Goal: Find specific page/section: Find specific page/section

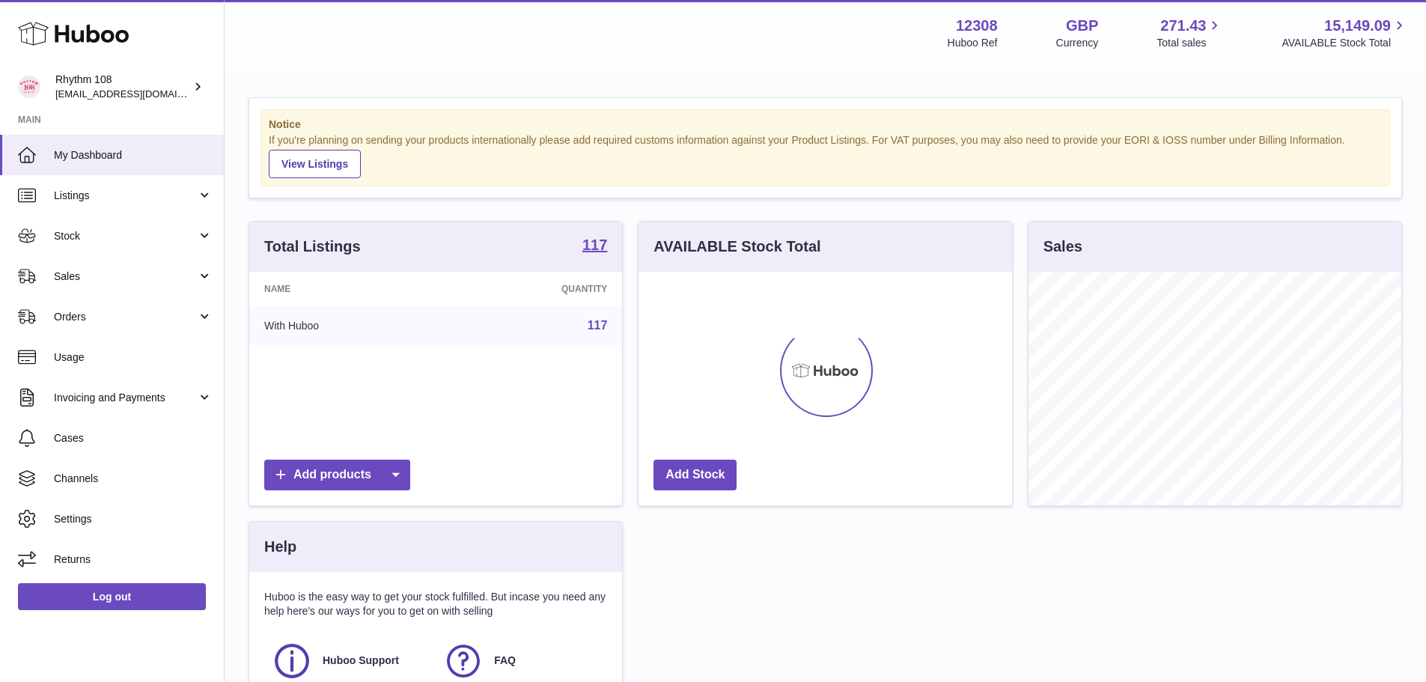
scroll to position [234, 374]
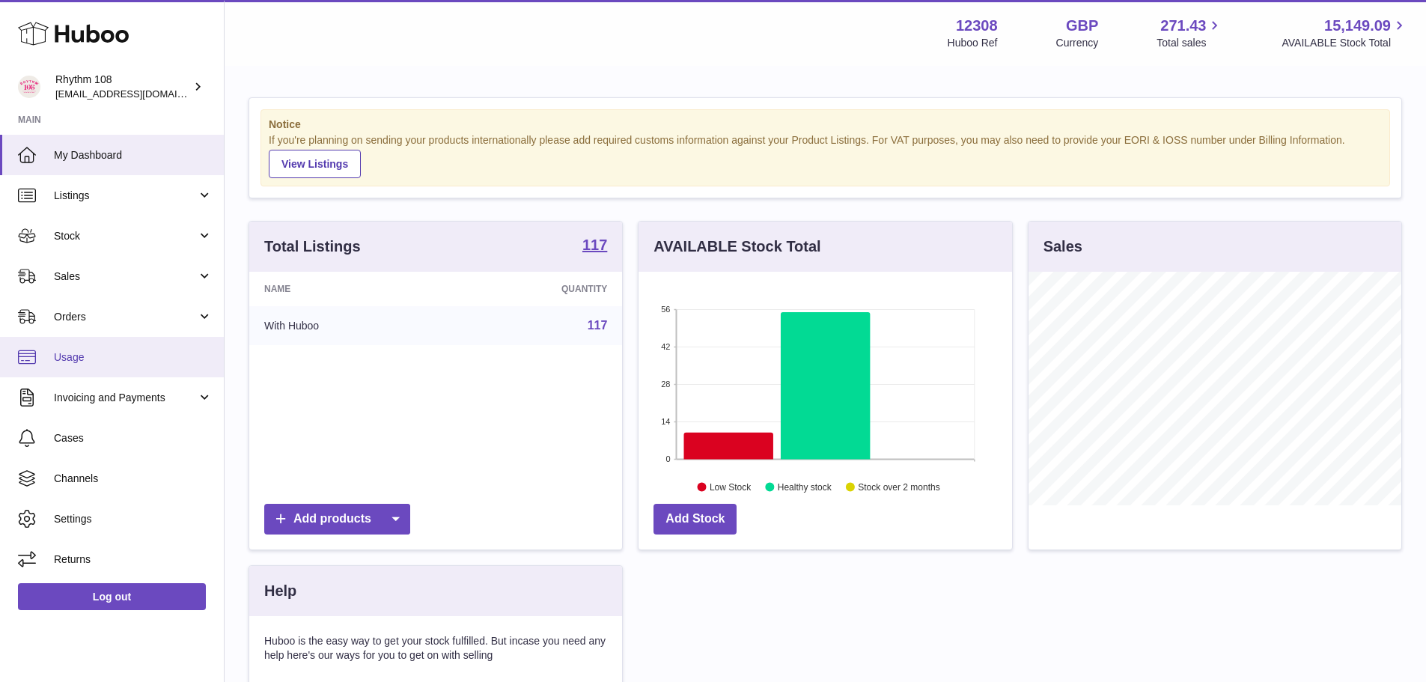
click at [90, 359] on span "Usage" at bounding box center [133, 357] width 159 height 14
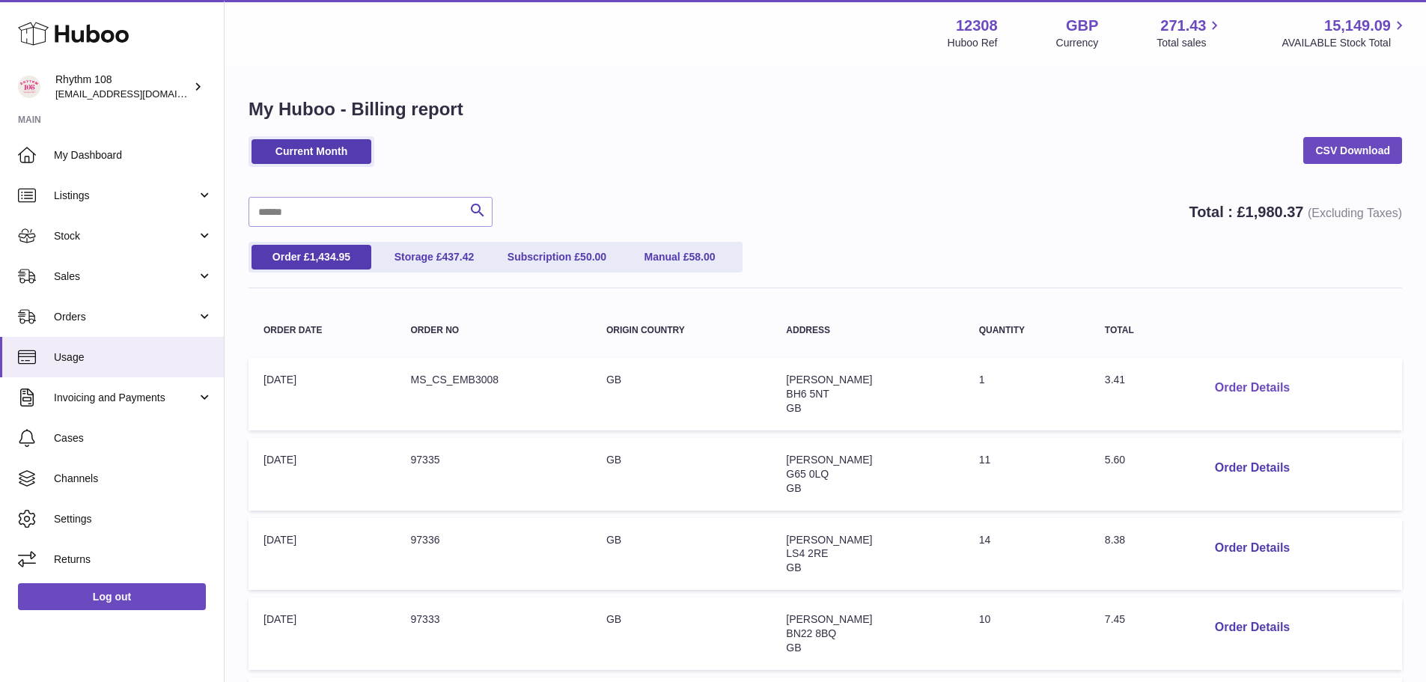
click at [1233, 389] on button "Order Details" at bounding box center [1252, 388] width 99 height 31
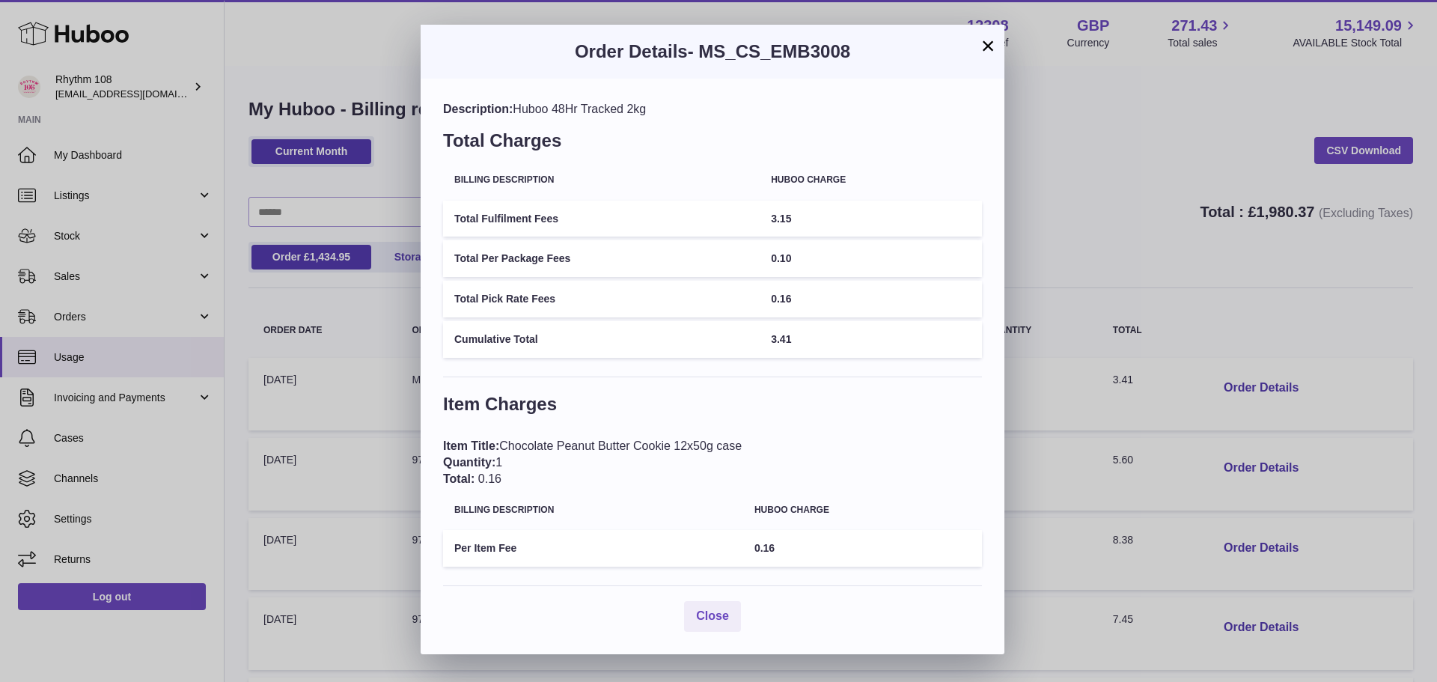
click at [992, 48] on button "×" at bounding box center [988, 46] width 18 height 18
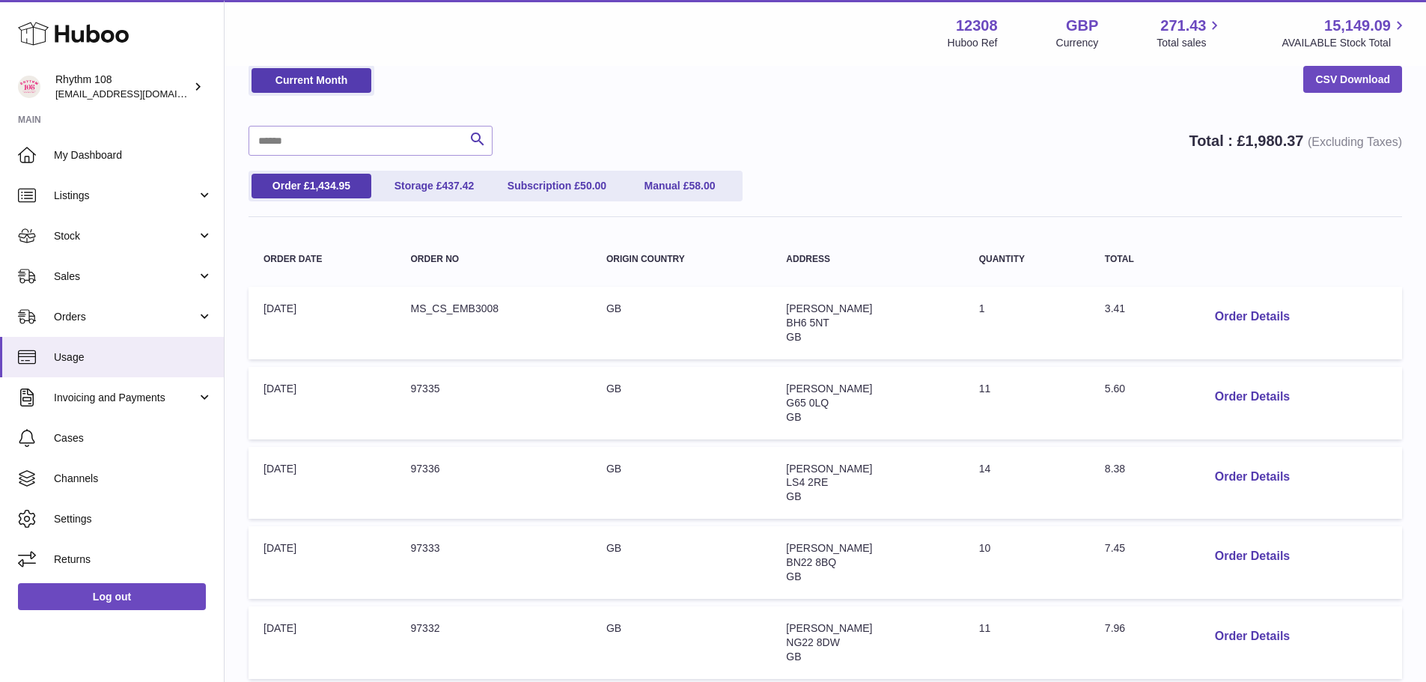
scroll to position [225, 0]
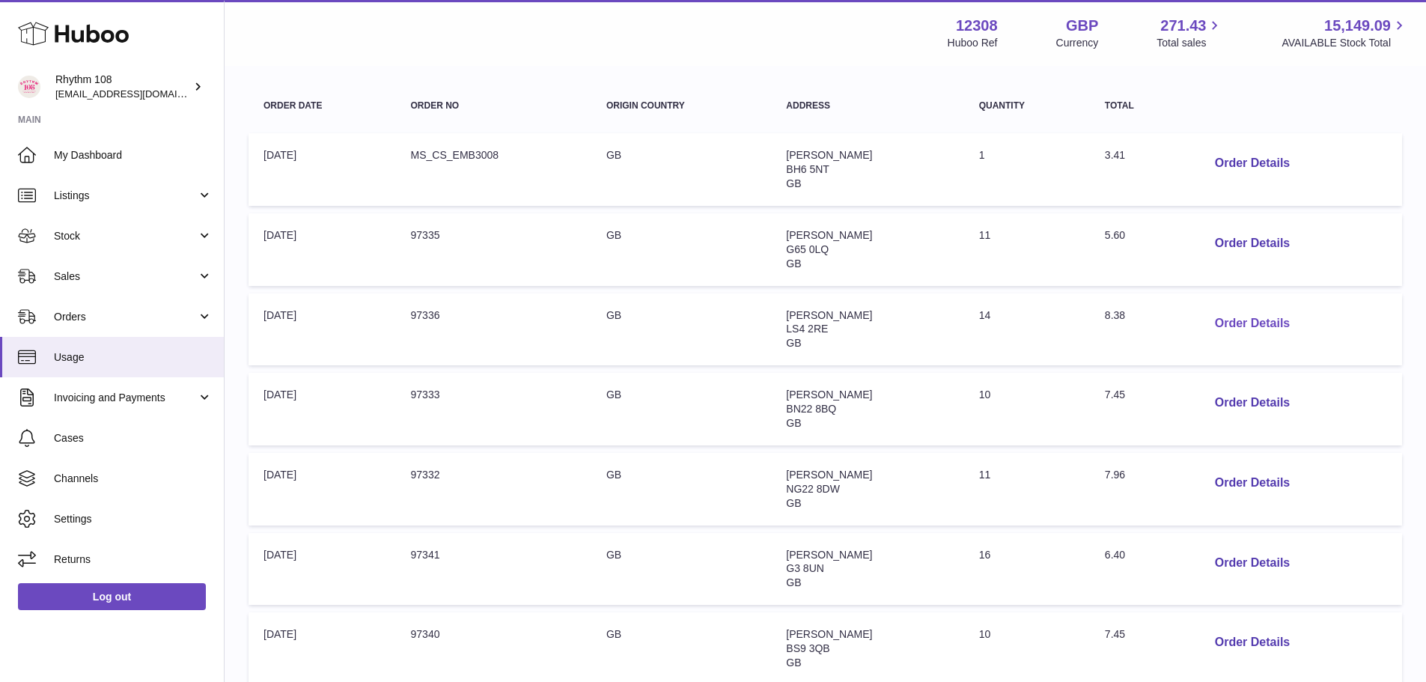
click at [1226, 318] on button "Order Details" at bounding box center [1252, 323] width 99 height 31
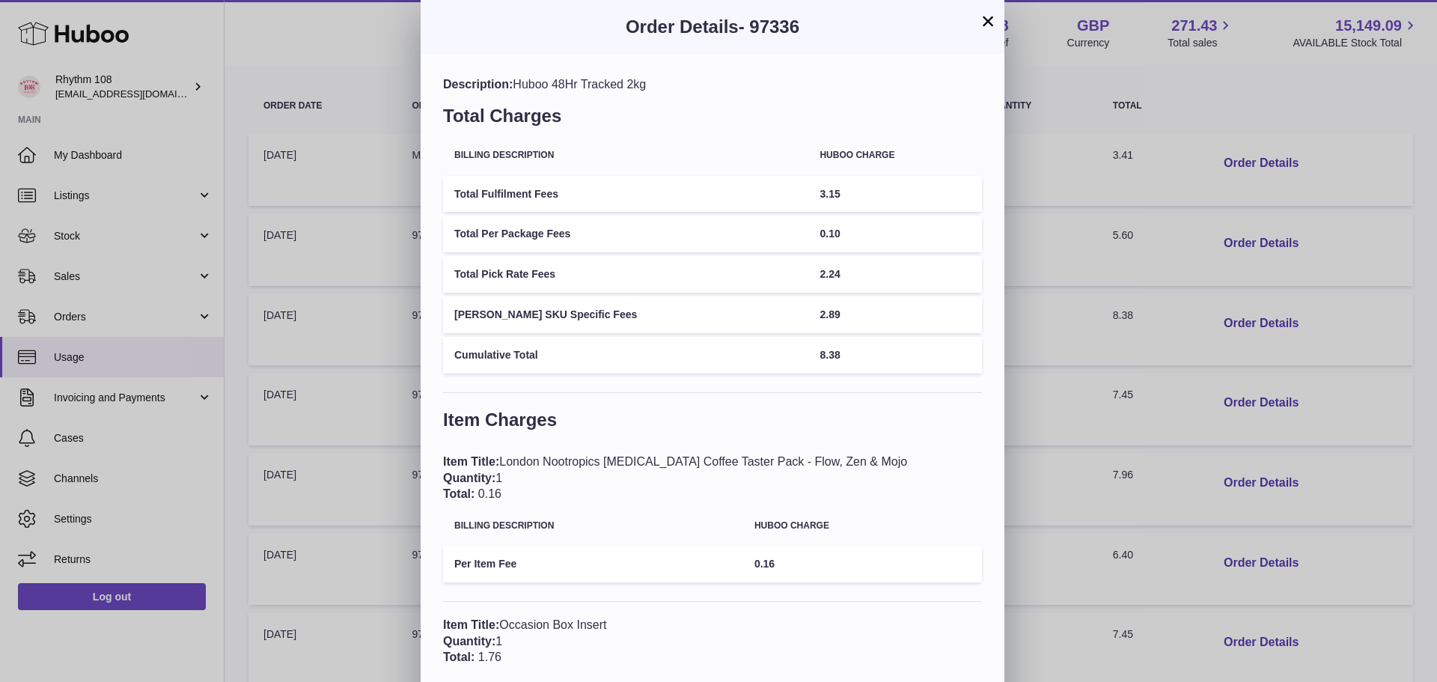
click at [985, 19] on button "×" at bounding box center [988, 21] width 18 height 18
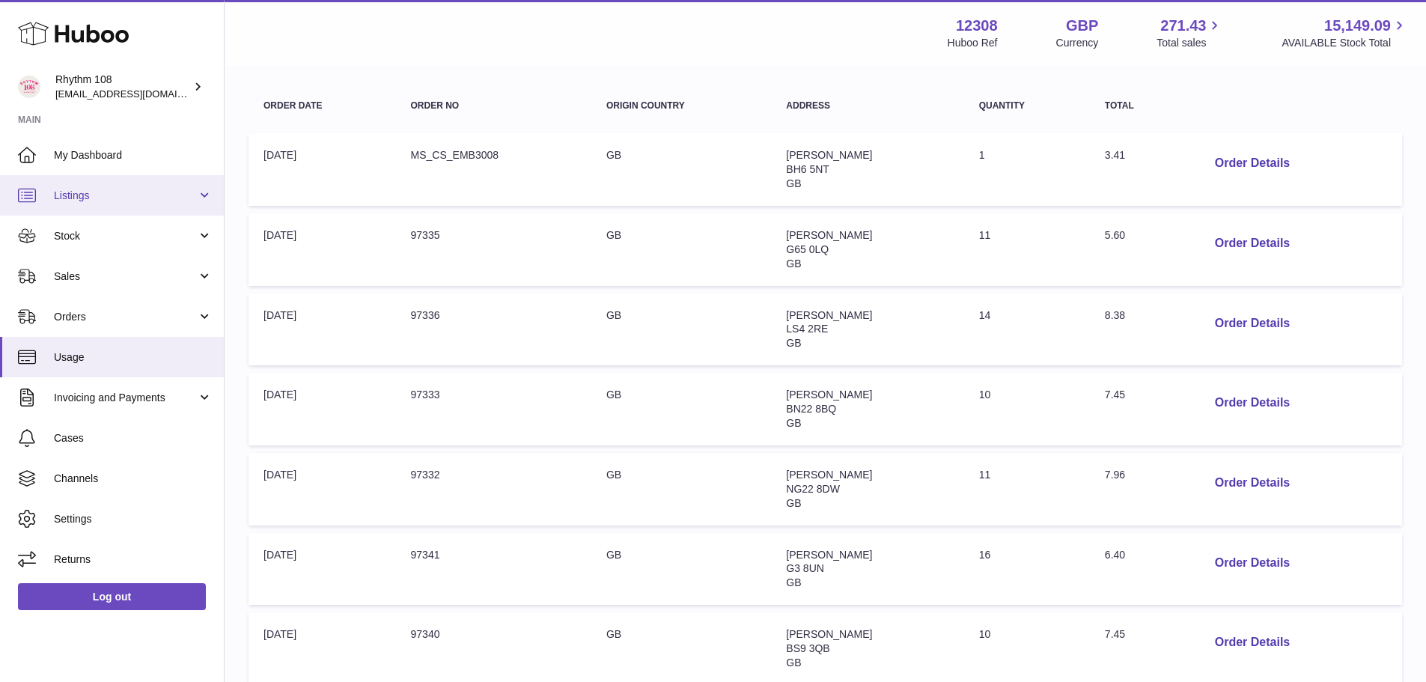
click at [79, 212] on link "Listings" at bounding box center [112, 195] width 224 height 40
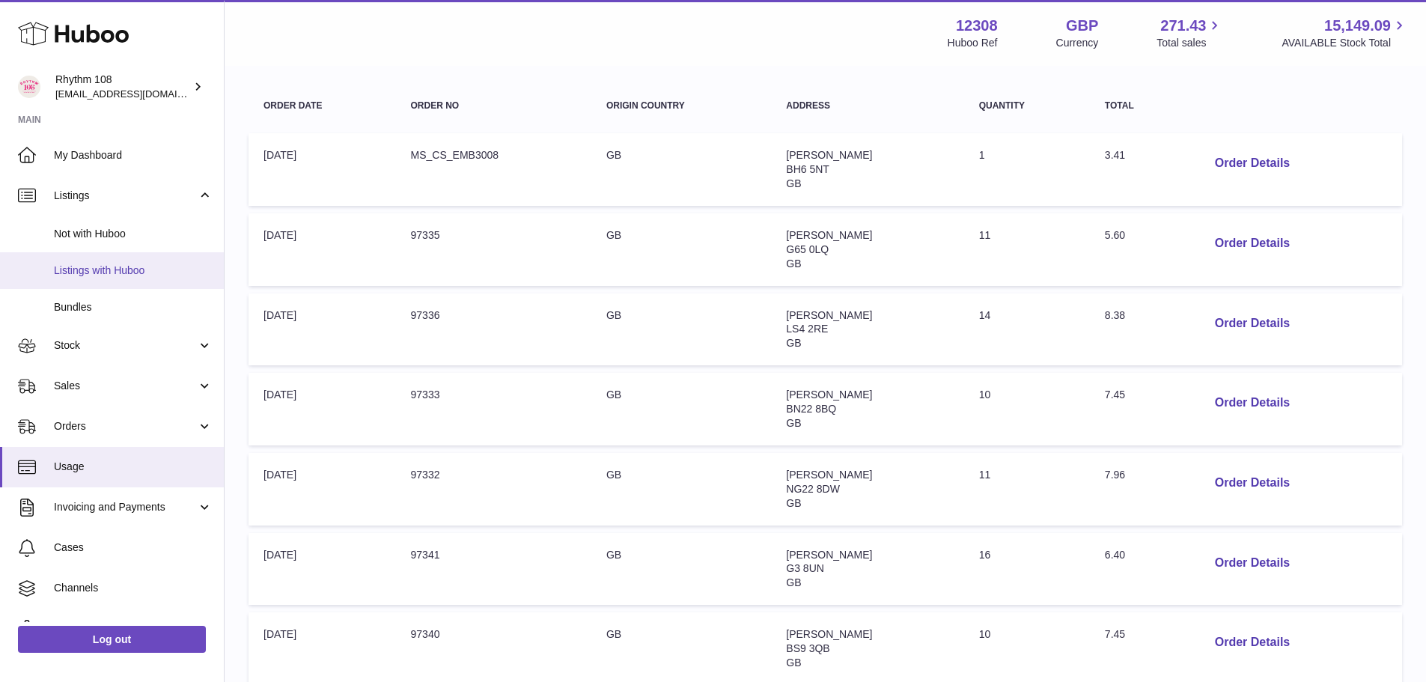
click at [99, 277] on span "Listings with Huboo" at bounding box center [133, 270] width 159 height 14
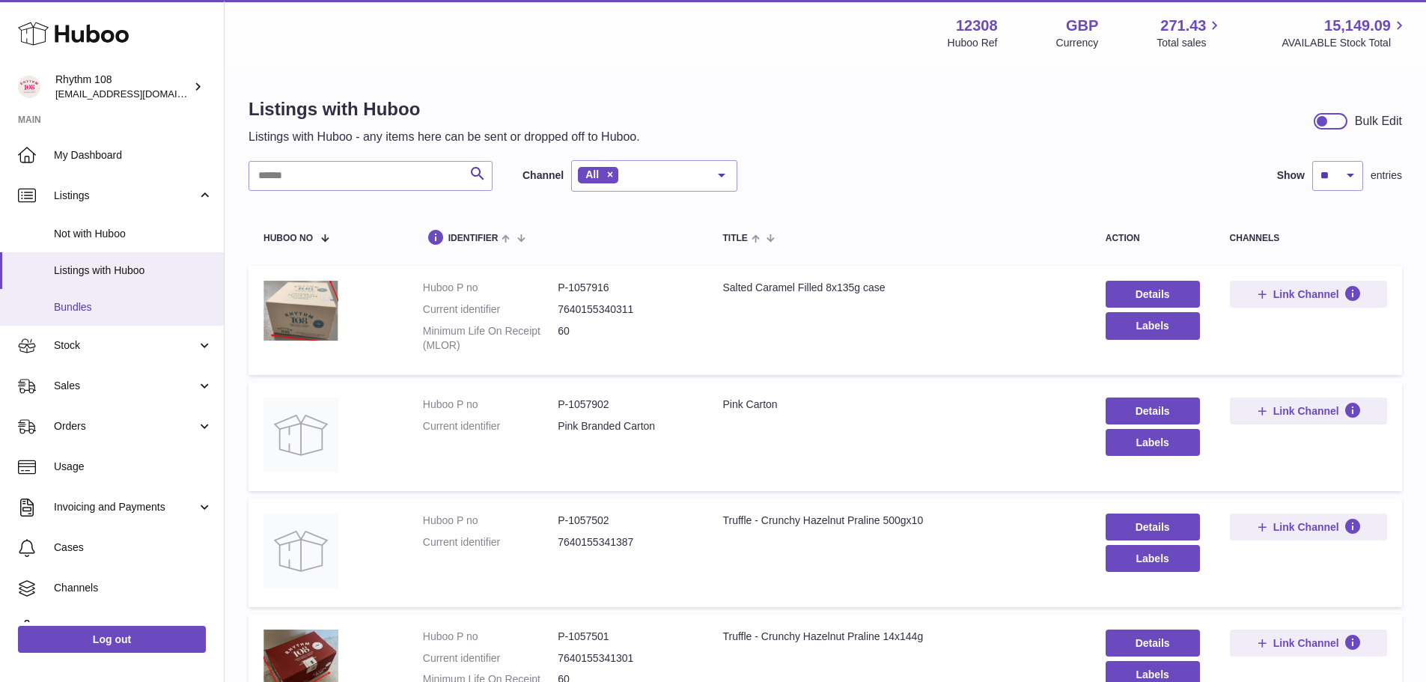
click at [97, 299] on link "Bundles" at bounding box center [112, 307] width 224 height 37
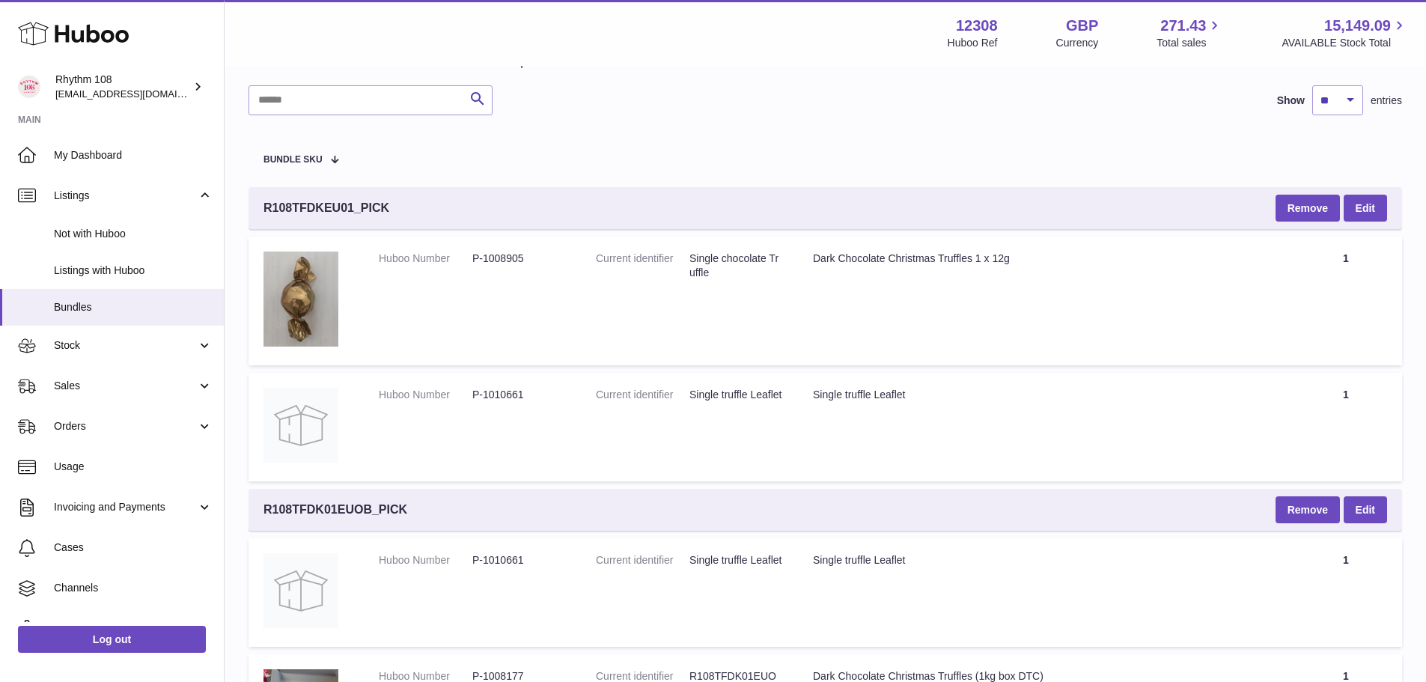
scroll to position [150, 0]
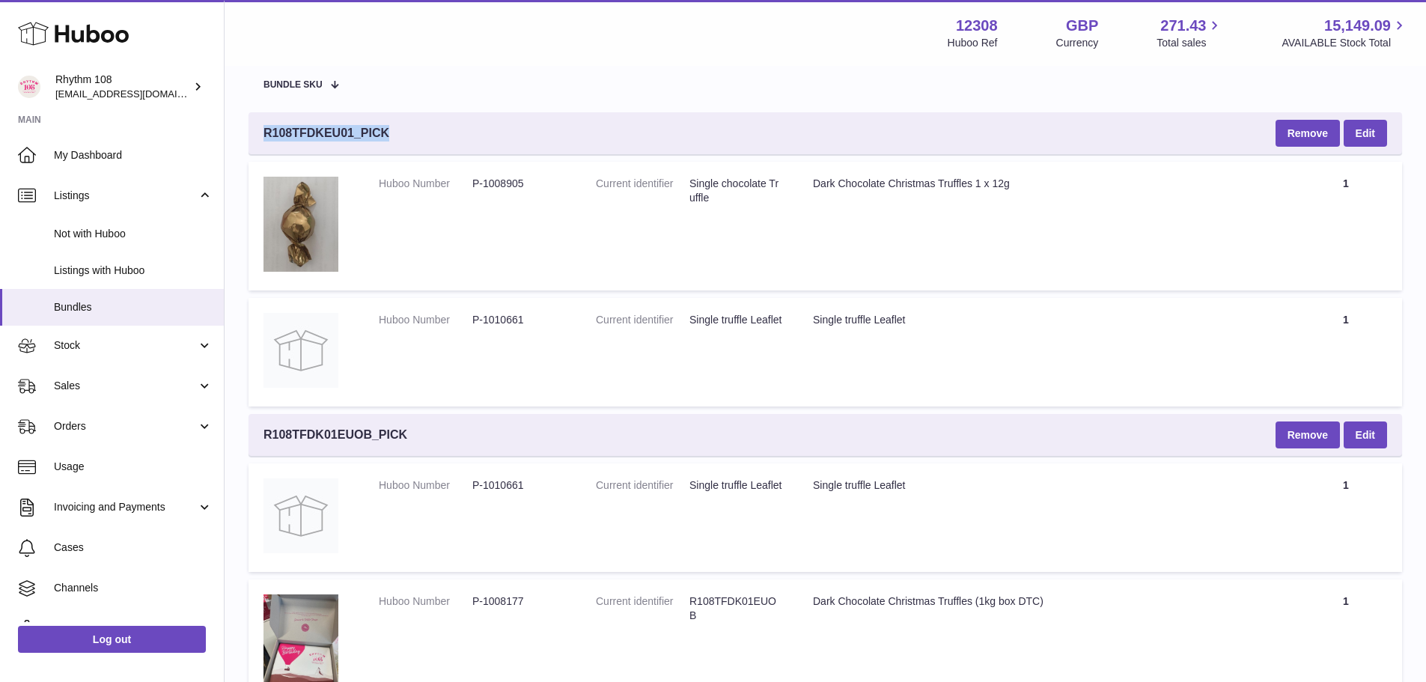
drag, startPoint x: 397, startPoint y: 129, endPoint x: 253, endPoint y: 131, distance: 143.7
click at [253, 131] on div "R108TFDKEU01_PICK Remove Edit" at bounding box center [826, 133] width 1154 height 42
drag, startPoint x: 268, startPoint y: 133, endPoint x: 574, endPoint y: 261, distance: 331.8
click at [574, 261] on td "Huboo Number P-1008905" at bounding box center [472, 226] width 217 height 129
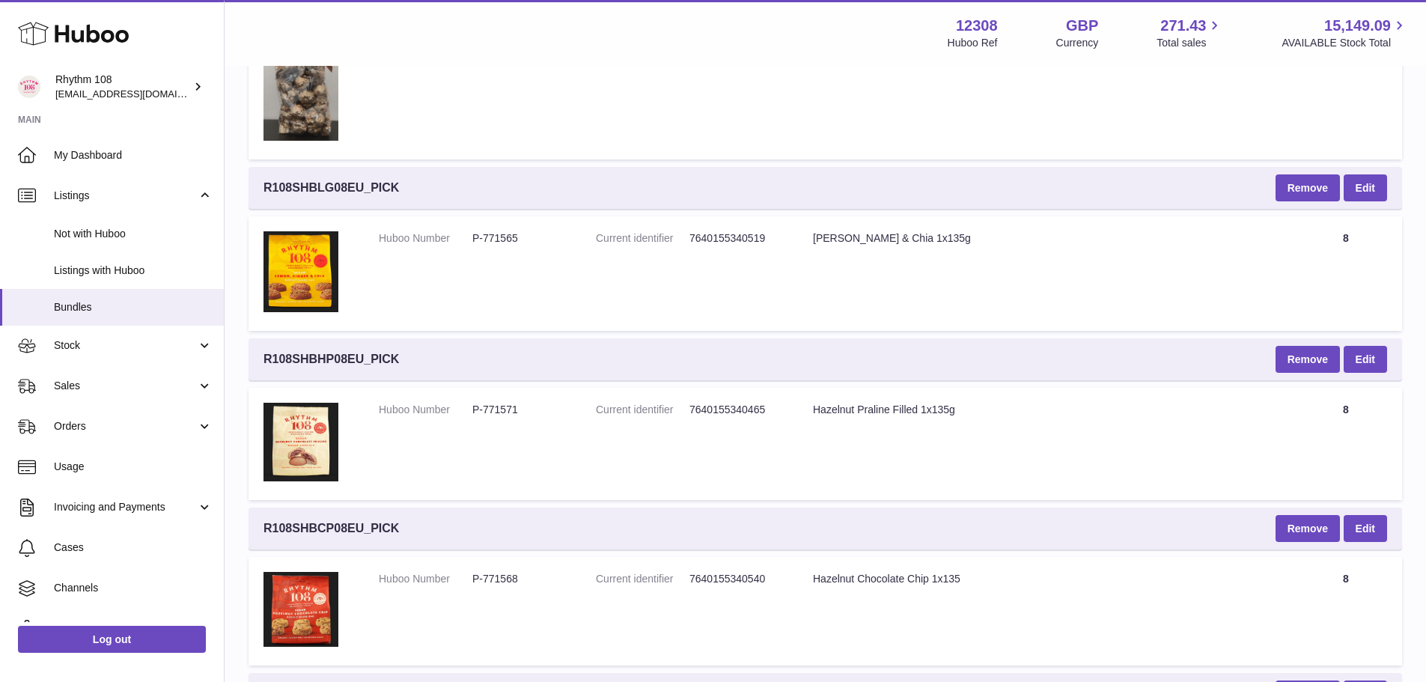
scroll to position [973, 0]
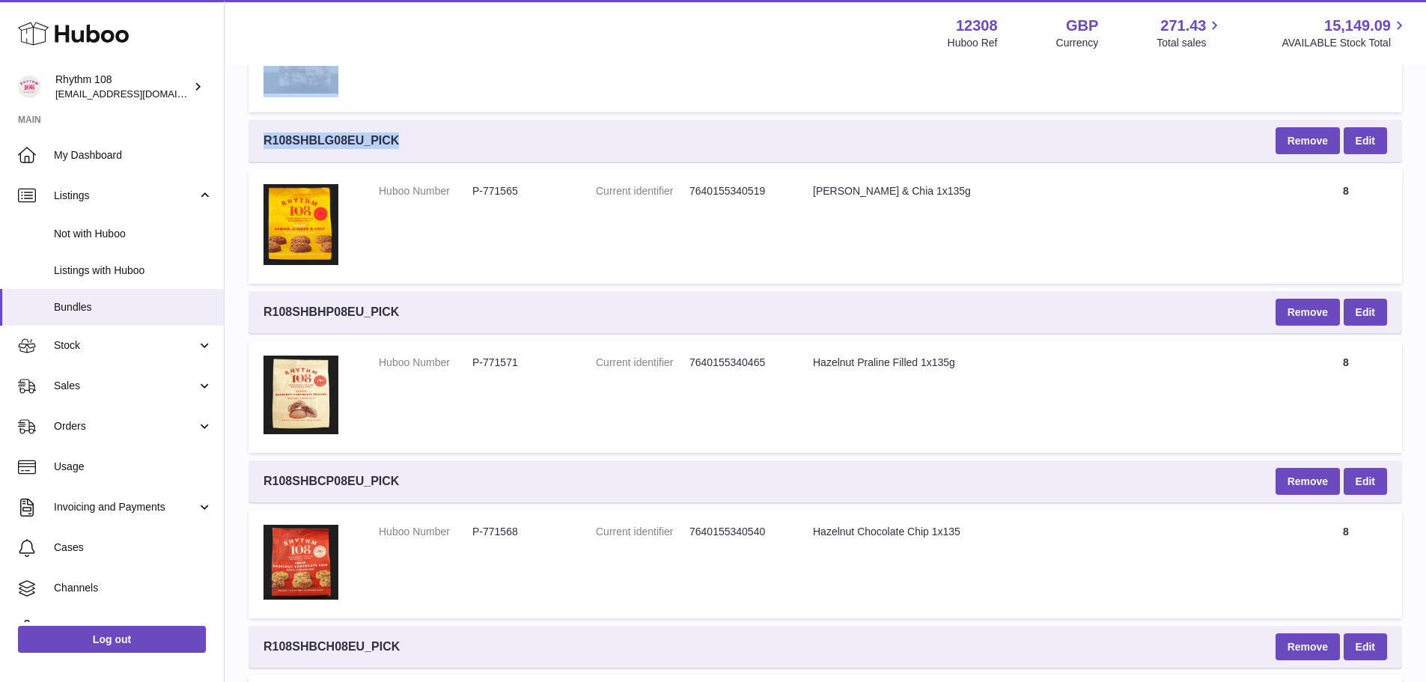
drag, startPoint x: 400, startPoint y: 140, endPoint x: 239, endPoint y: 144, distance: 161.8
click at [239, 144] on div "Bundles with Huboo Bundles with Huboo - all Bundle SKU's here will ship the att…" at bounding box center [825, 233] width 1201 height 2279
click at [442, 146] on div "R108SHBLG08EU_PICK Remove Edit" at bounding box center [826, 141] width 1154 height 42
drag, startPoint x: 430, startPoint y: 146, endPoint x: 263, endPoint y: 147, distance: 166.9
click at [263, 147] on div "R108SHBLG08EU_PICK Remove Edit" at bounding box center [826, 141] width 1154 height 42
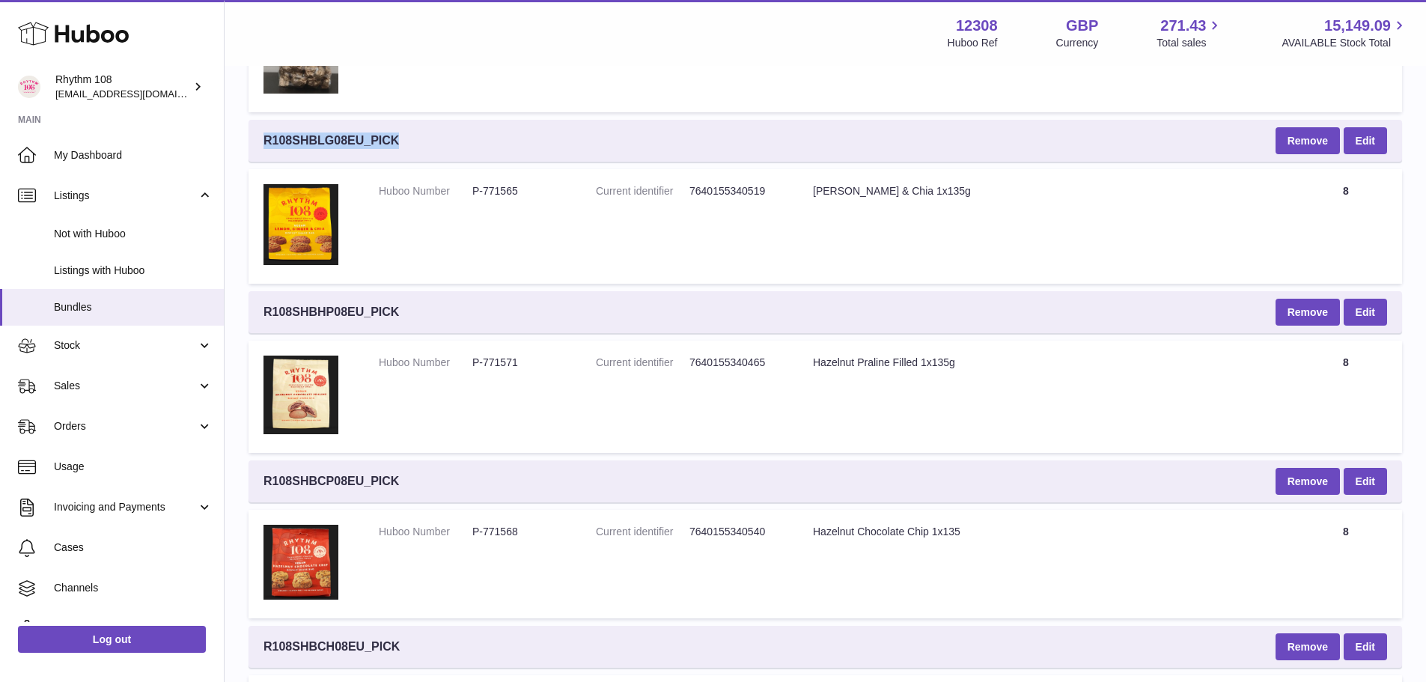
copy span "R108SHBLG08EU_PICK"
